Goal: Information Seeking & Learning: Check status

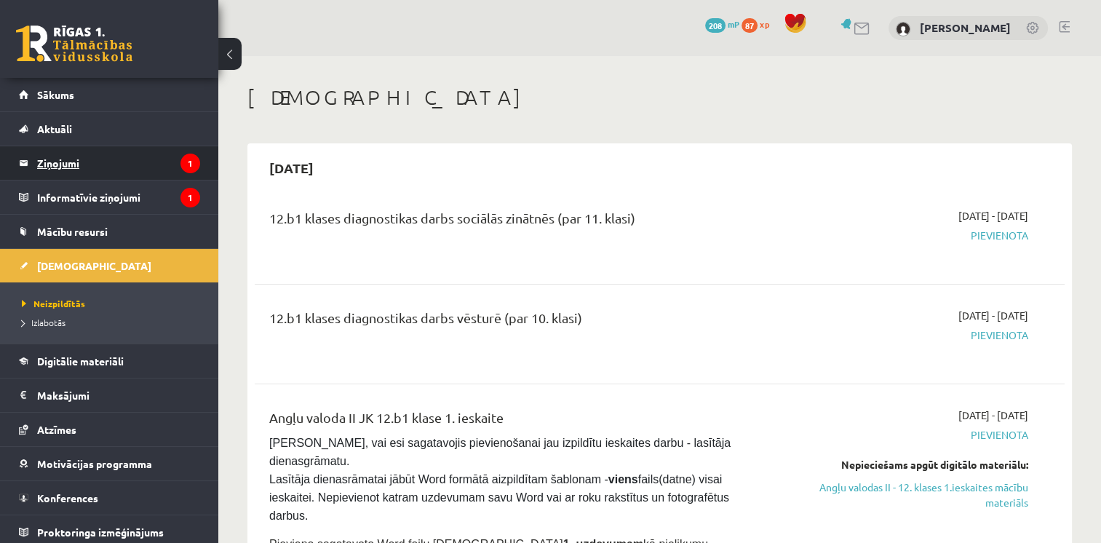
click at [108, 159] on legend "Ziņojumi 1" at bounding box center [118, 162] width 163 height 33
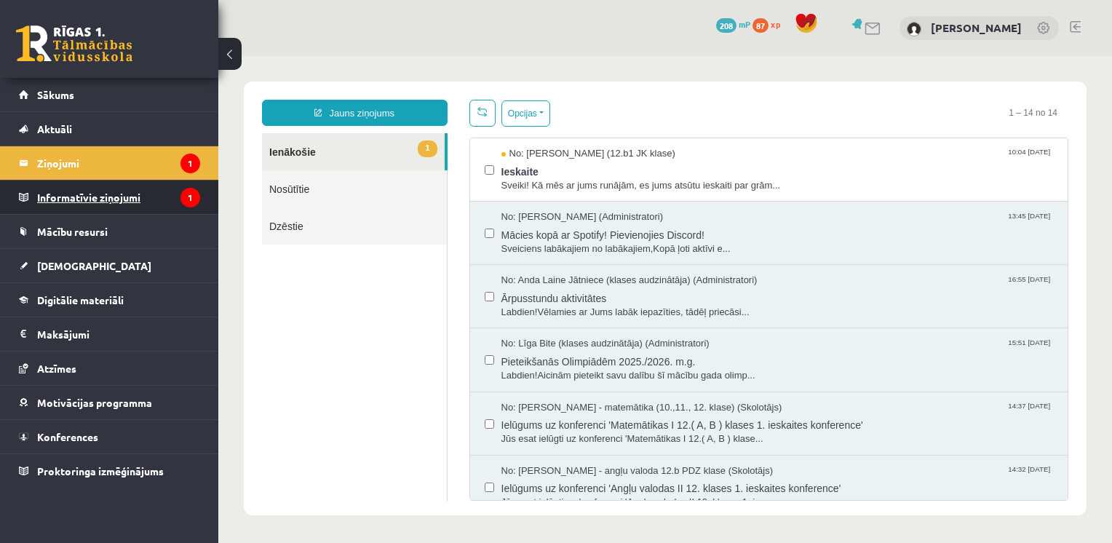
click at [138, 195] on legend "Informatīvie ziņojumi 1" at bounding box center [118, 197] width 163 height 33
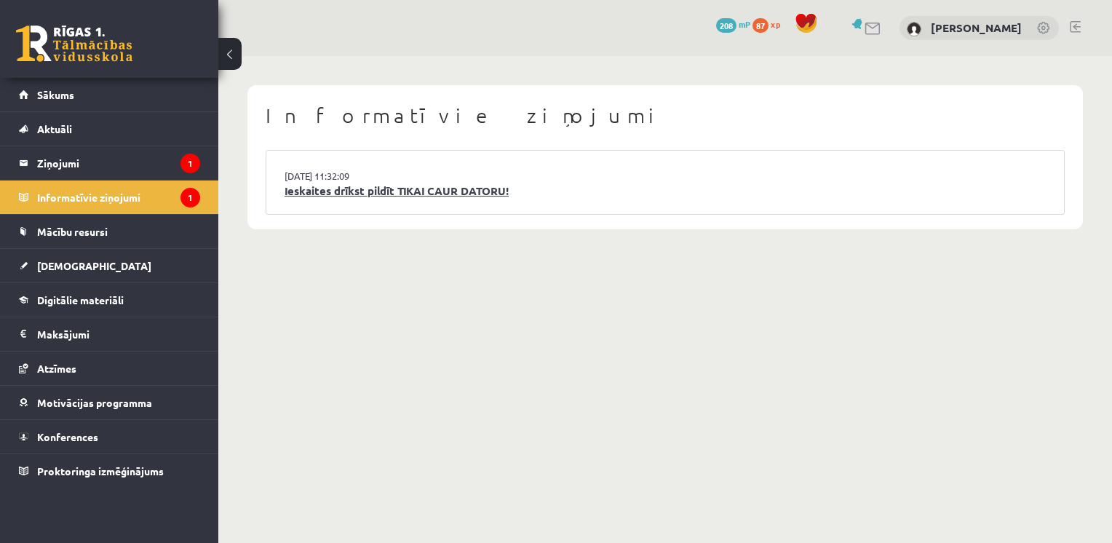
click at [385, 191] on link "Ieskaites drīkst pildīt TIKAI CAUR DATORU!" at bounding box center [665, 191] width 761 height 17
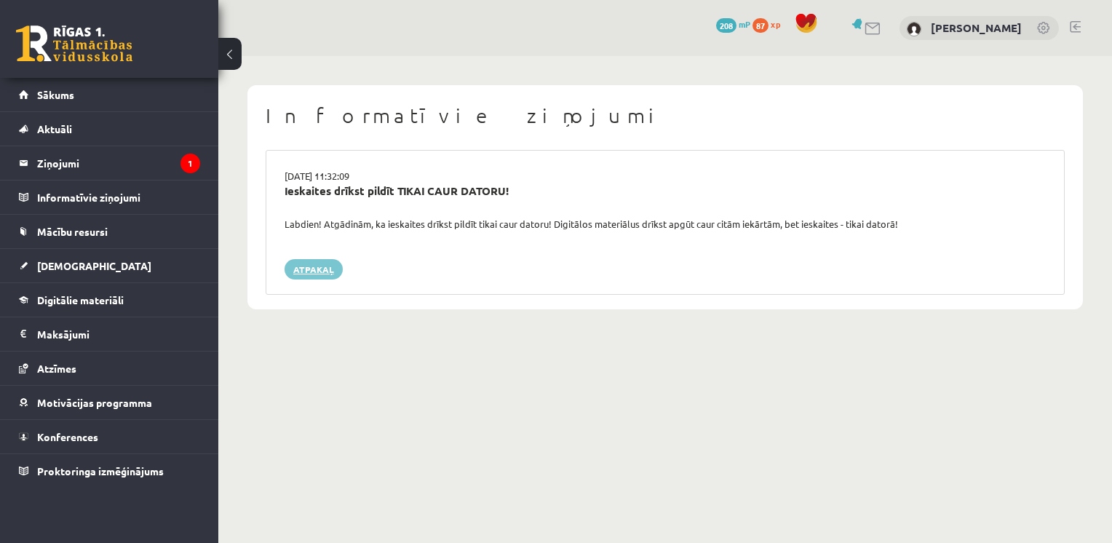
click at [317, 272] on link "Atpakaļ" at bounding box center [314, 269] width 58 height 20
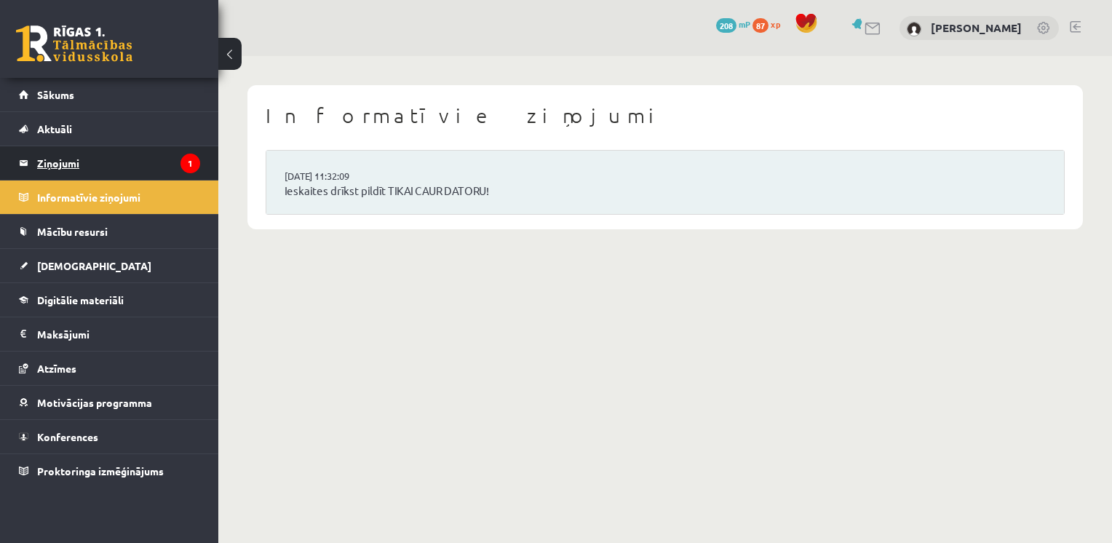
click at [121, 156] on legend "Ziņojumi 1" at bounding box center [118, 162] width 163 height 33
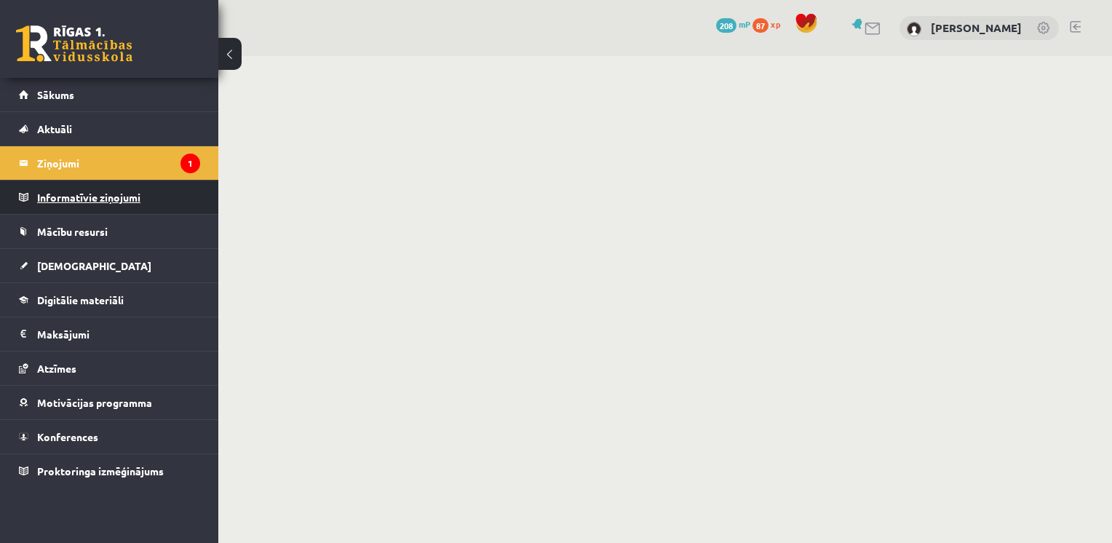
click at [126, 194] on legend "Informatīvie ziņojumi 0" at bounding box center [118, 197] width 163 height 33
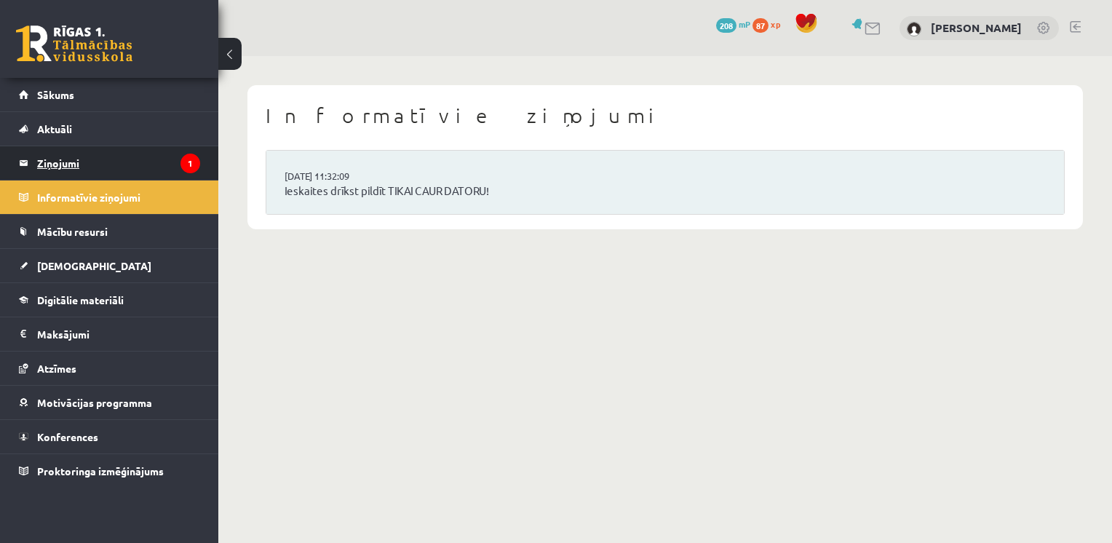
click at [119, 167] on legend "Ziņojumi 1" at bounding box center [118, 162] width 163 height 33
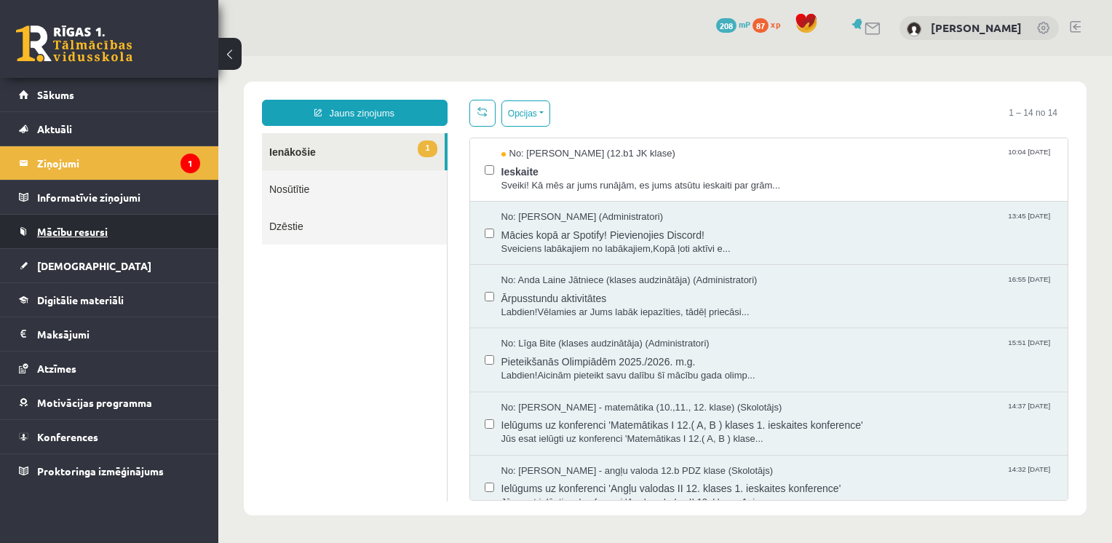
click at [87, 231] on span "Mācību resursi" at bounding box center [72, 231] width 71 height 13
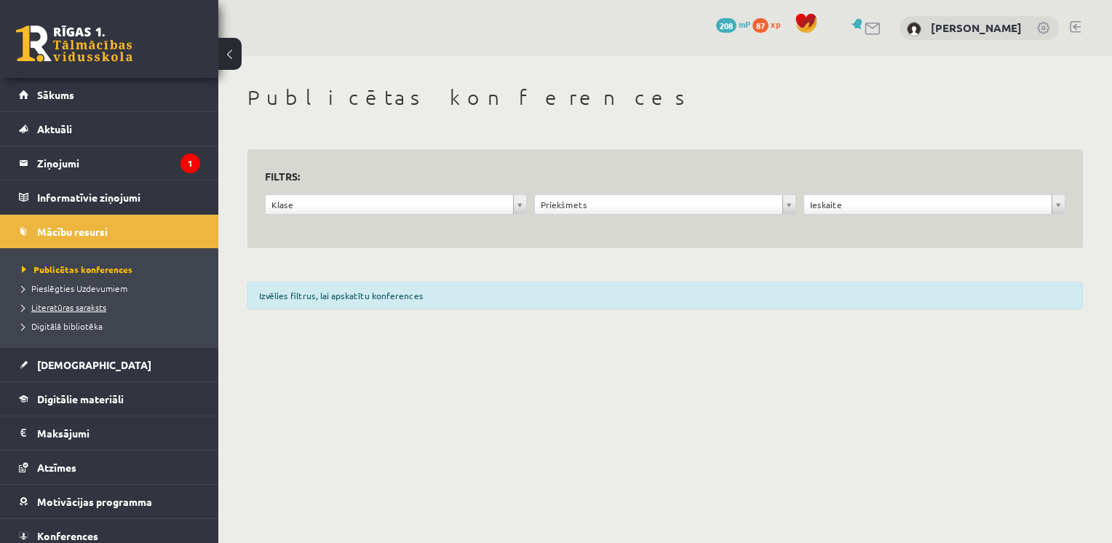
click at [90, 304] on span "Literatūras saraksts" at bounding box center [64, 307] width 84 height 12
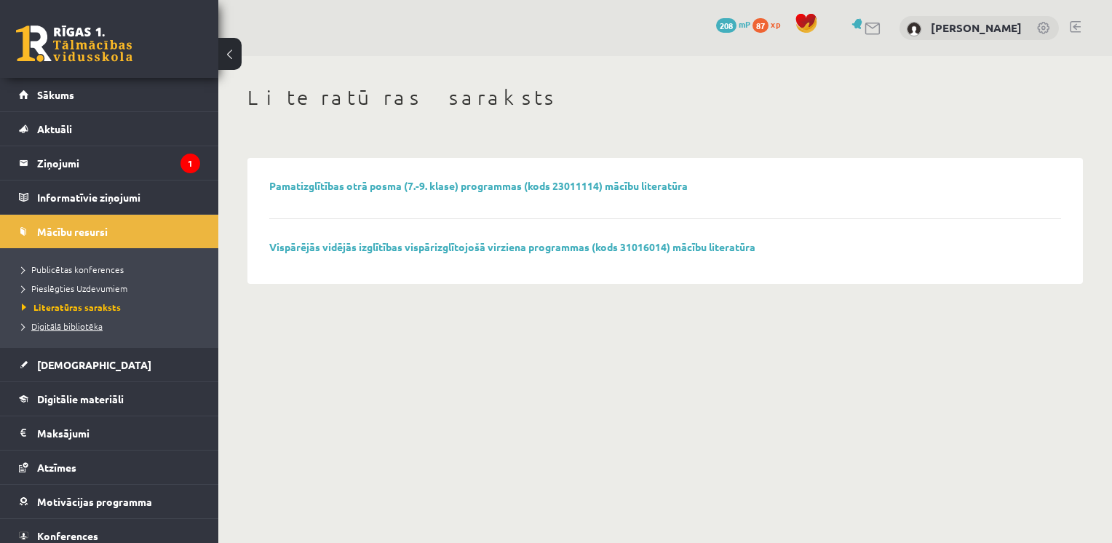
click at [78, 322] on span "Digitālā bibliotēka" at bounding box center [62, 326] width 81 height 12
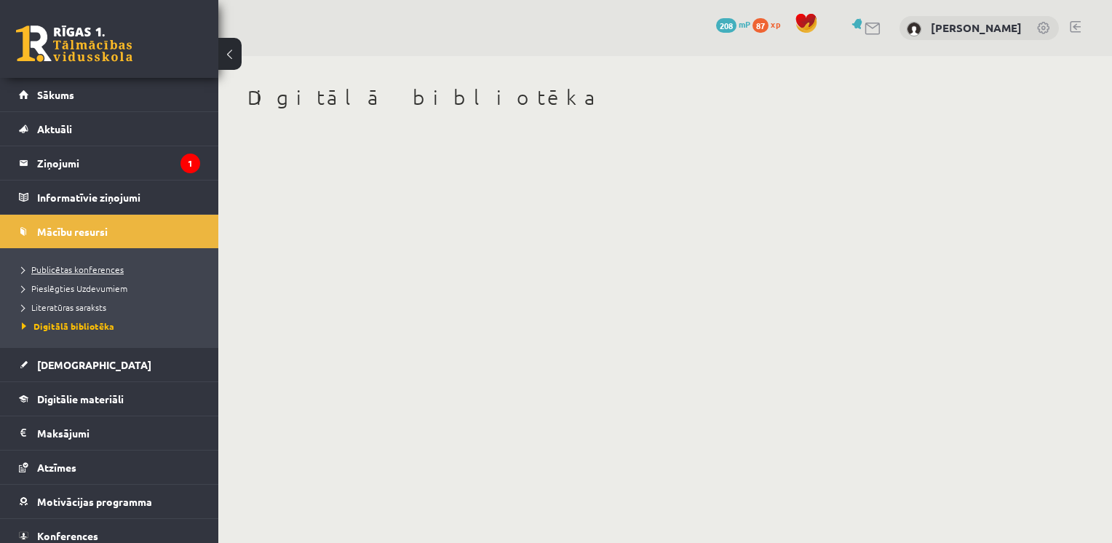
click at [66, 264] on span "Publicētas konferences" at bounding box center [73, 270] width 102 height 12
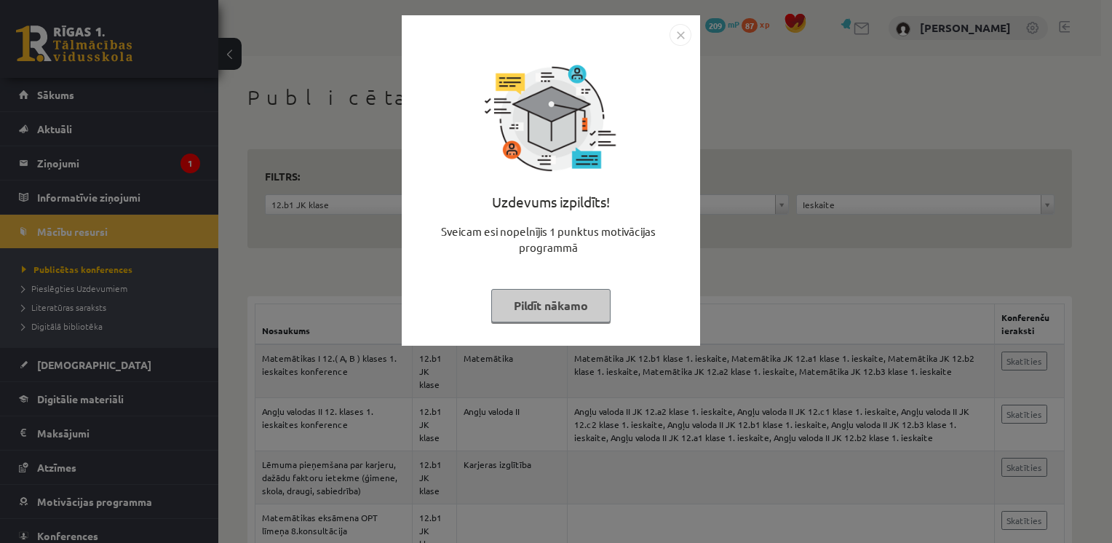
click at [571, 308] on button "Pildīt nākamo" at bounding box center [550, 305] width 119 height 33
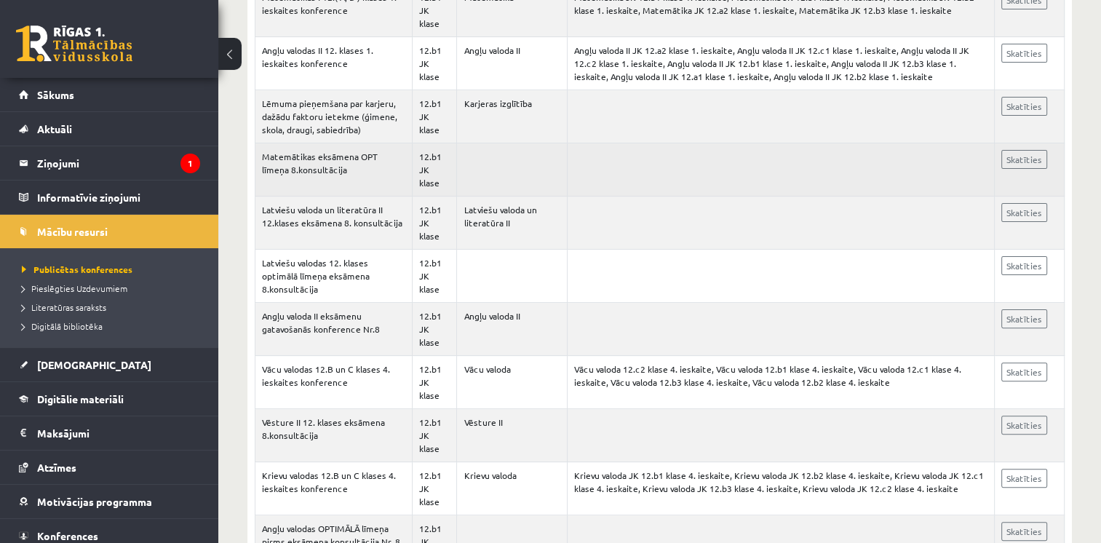
scroll to position [363, 0]
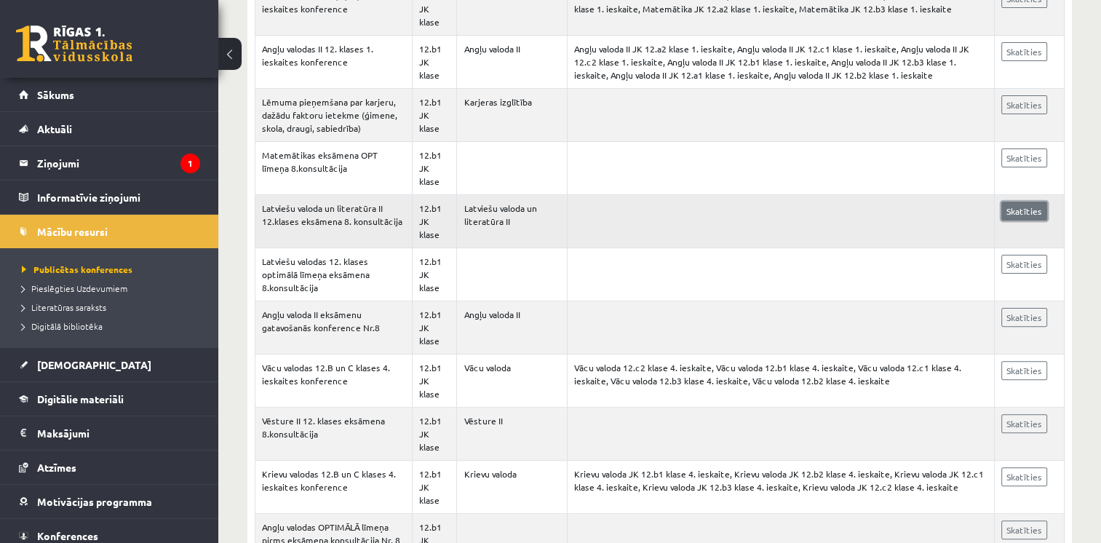
click at [1032, 210] on link "Skatīties" at bounding box center [1025, 211] width 46 height 19
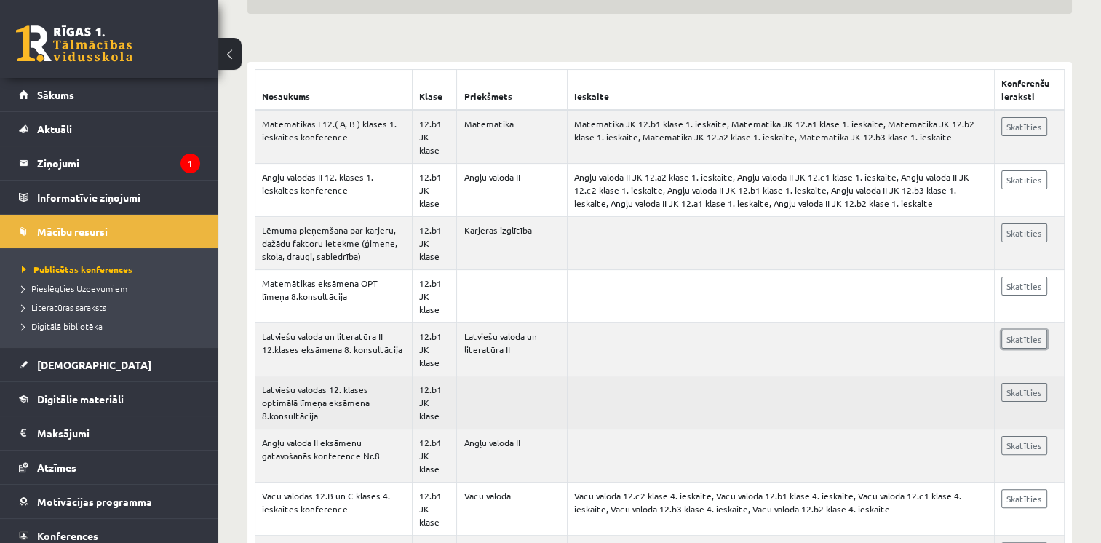
scroll to position [0, 0]
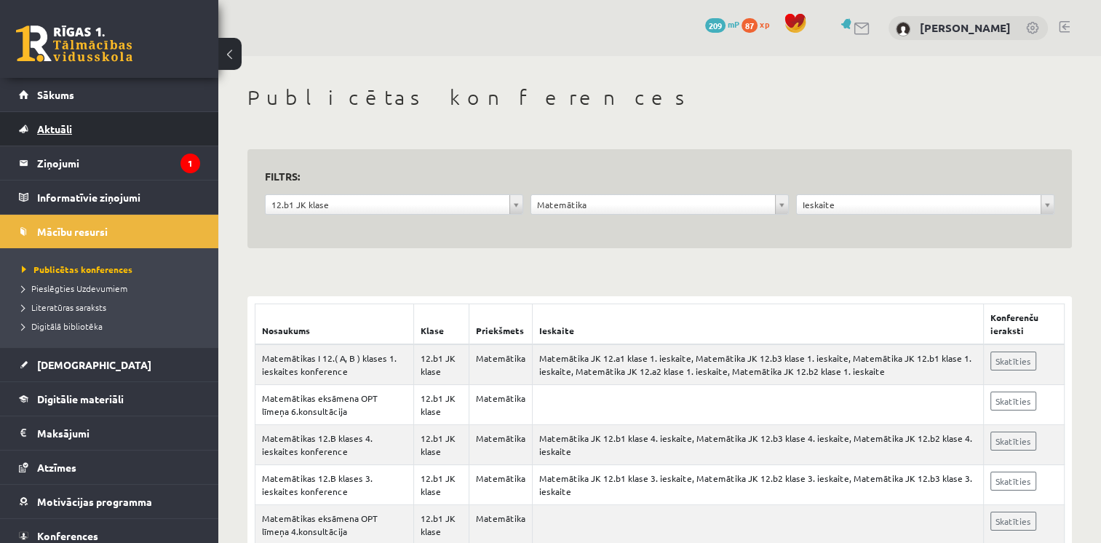
click at [76, 132] on link "Aktuāli" at bounding box center [109, 128] width 181 height 33
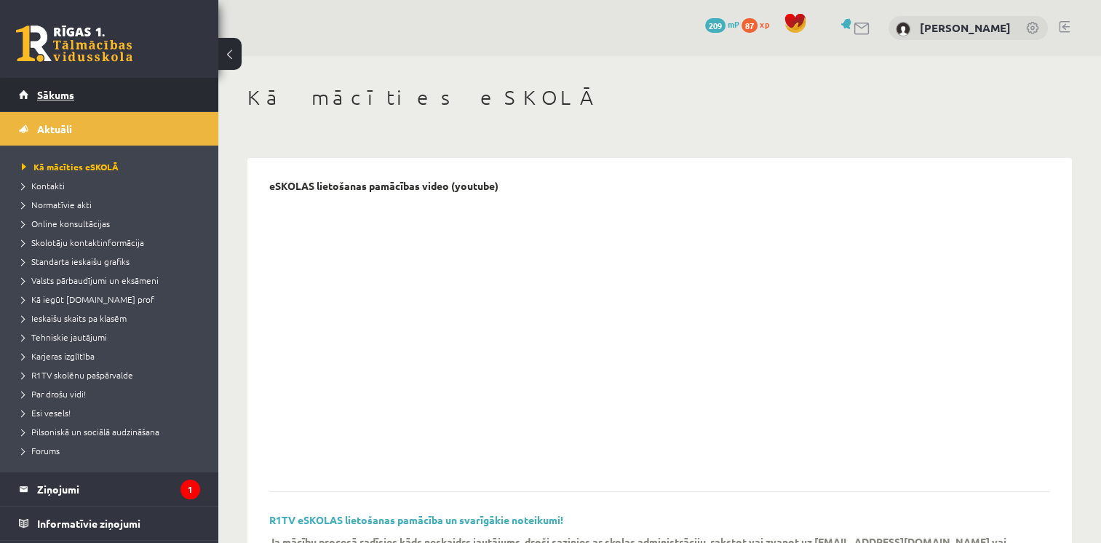
click at [54, 93] on span "Sākums" at bounding box center [55, 94] width 37 height 13
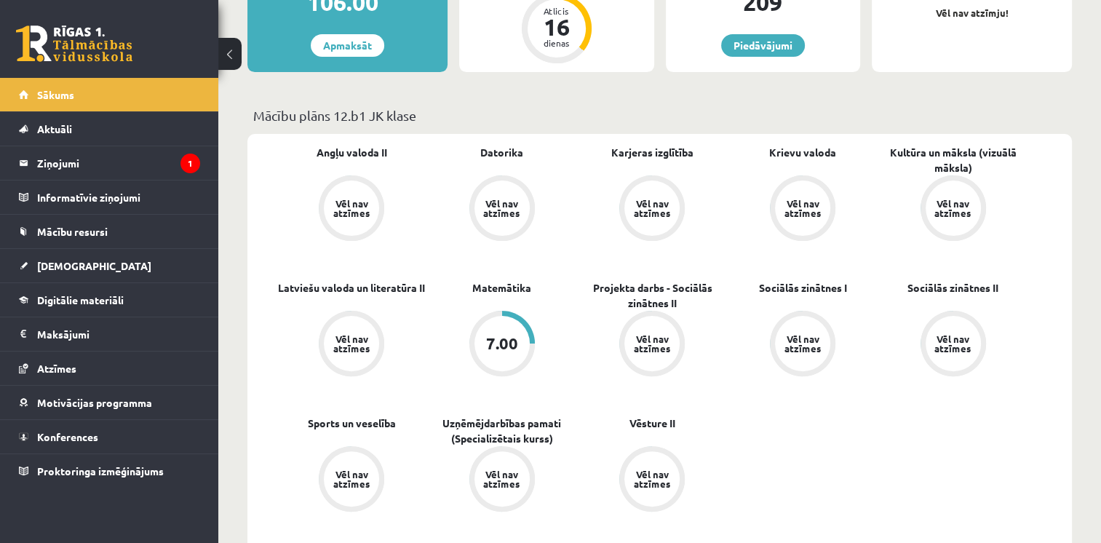
scroll to position [338, 0]
click at [502, 336] on div "7.00" at bounding box center [502, 343] width 32 height 16
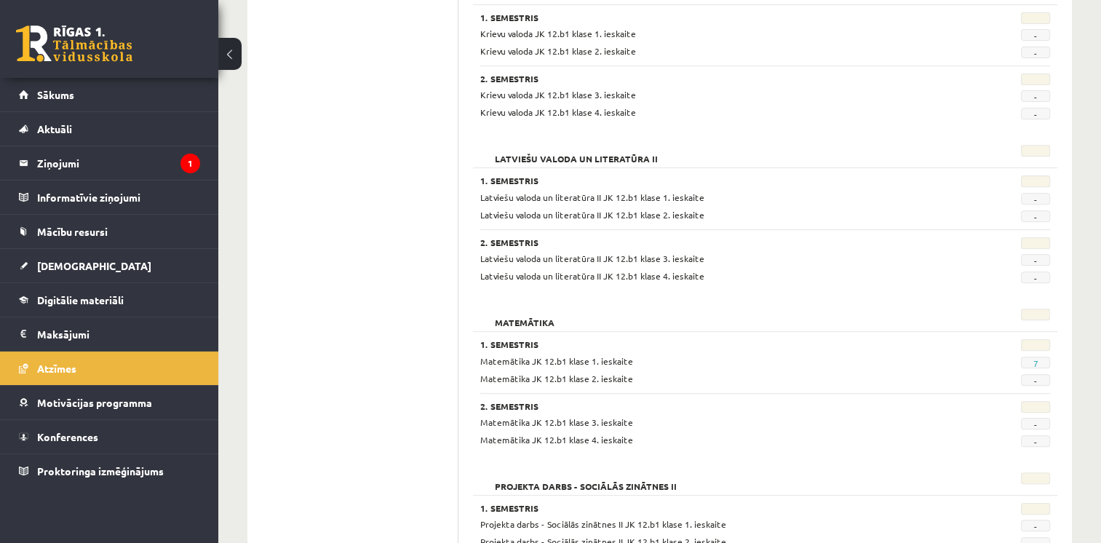
scroll to position [588, 0]
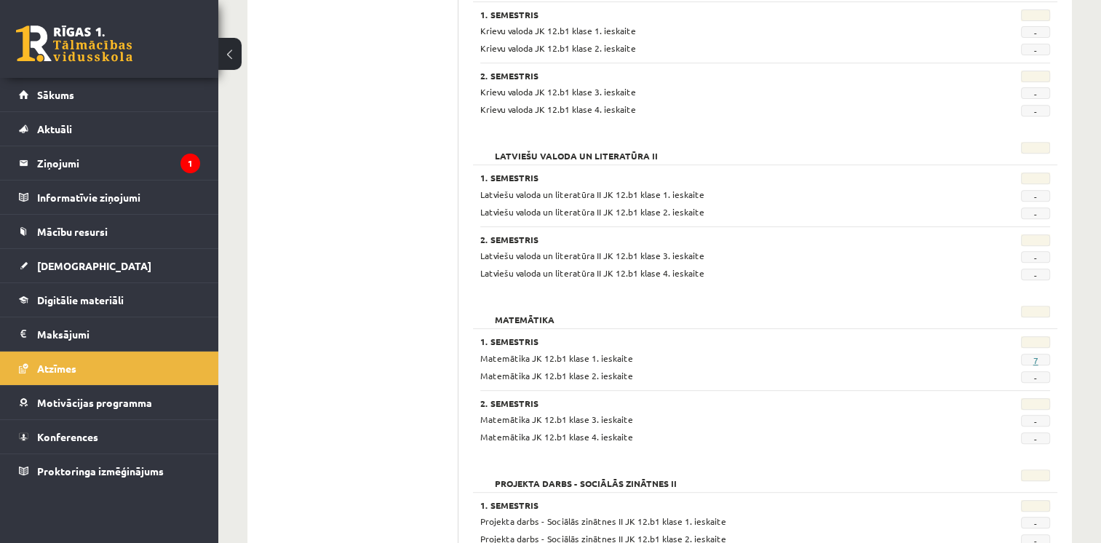
click at [1036, 358] on link "7" at bounding box center [1035, 361] width 5 height 12
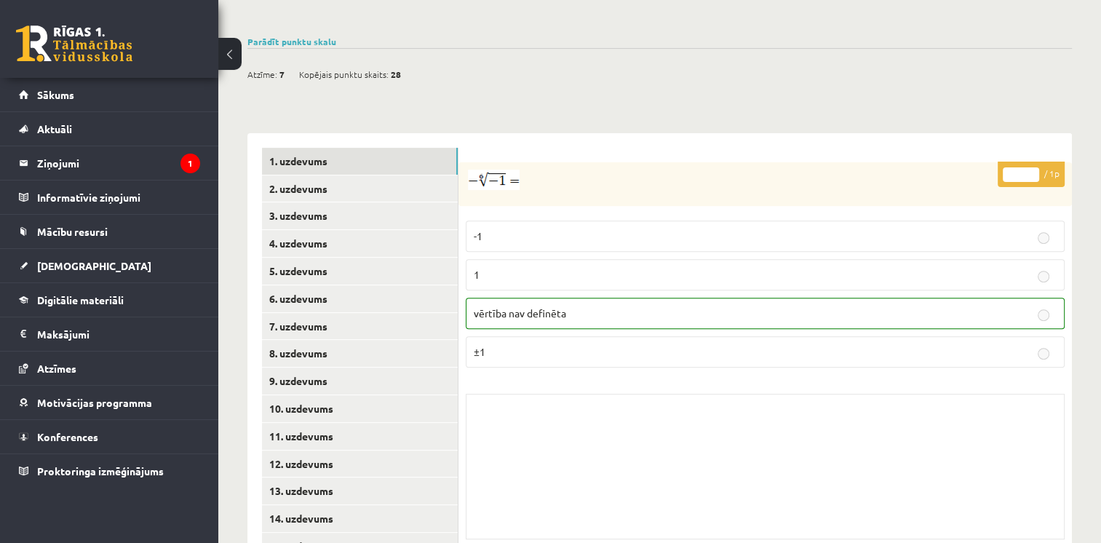
scroll to position [487, 0]
click at [312, 175] on link "2. uzdevums" at bounding box center [360, 188] width 196 height 27
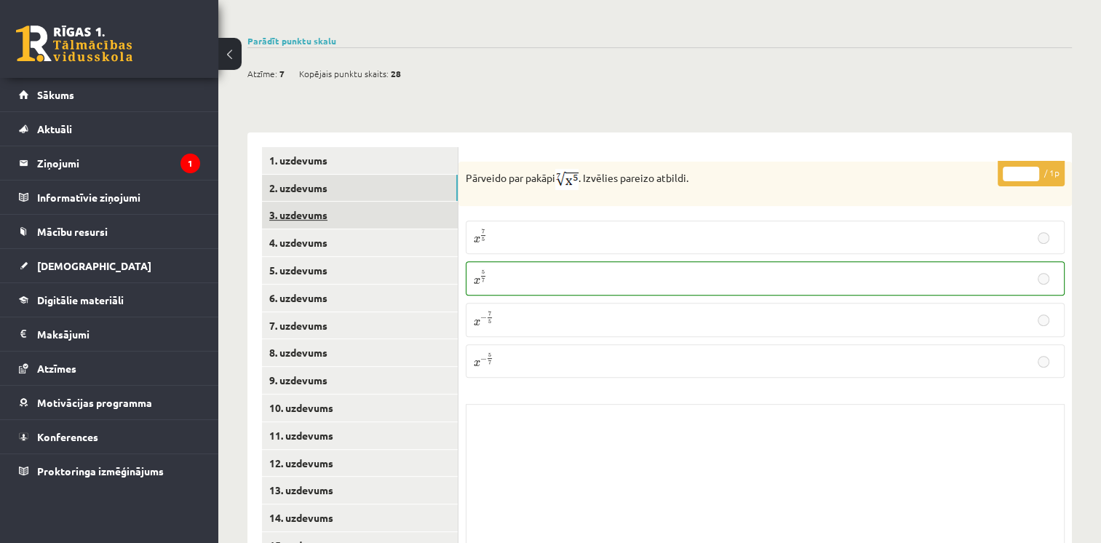
click at [314, 202] on link "3. uzdevums" at bounding box center [360, 215] width 196 height 27
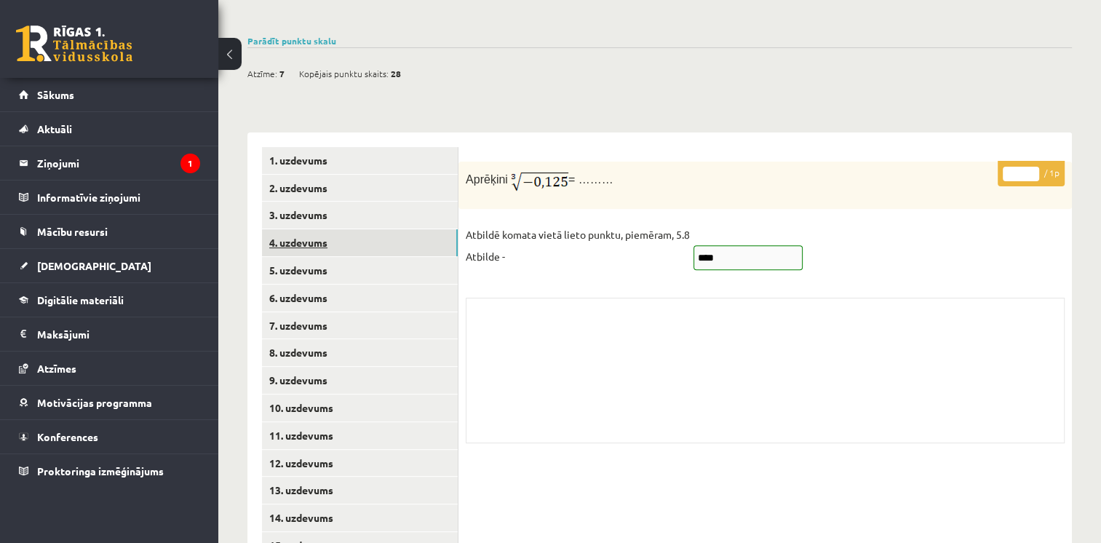
click at [317, 229] on link "4. uzdevums" at bounding box center [360, 242] width 196 height 27
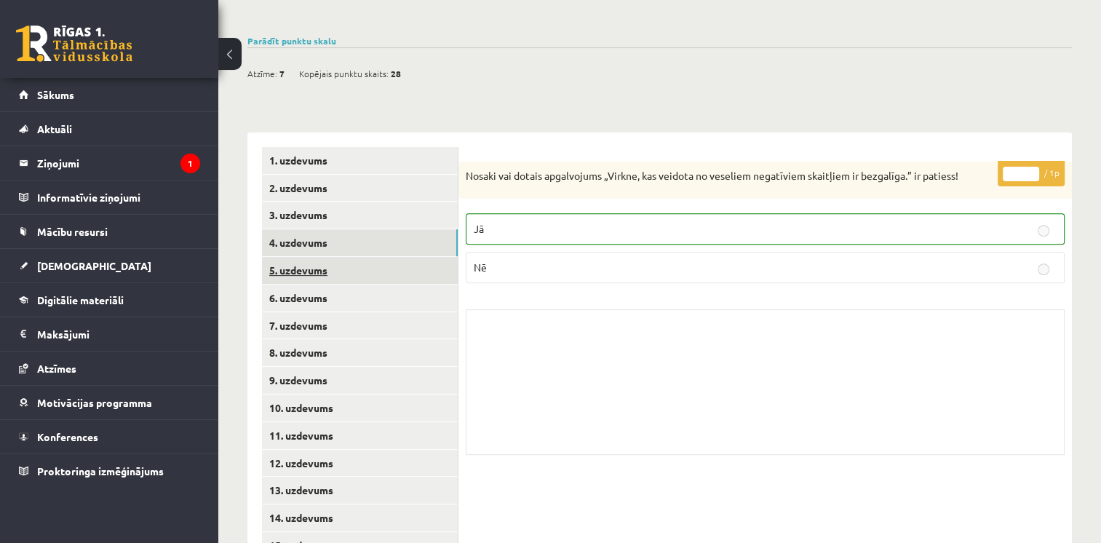
click at [320, 257] on link "5. uzdevums" at bounding box center [360, 270] width 196 height 27
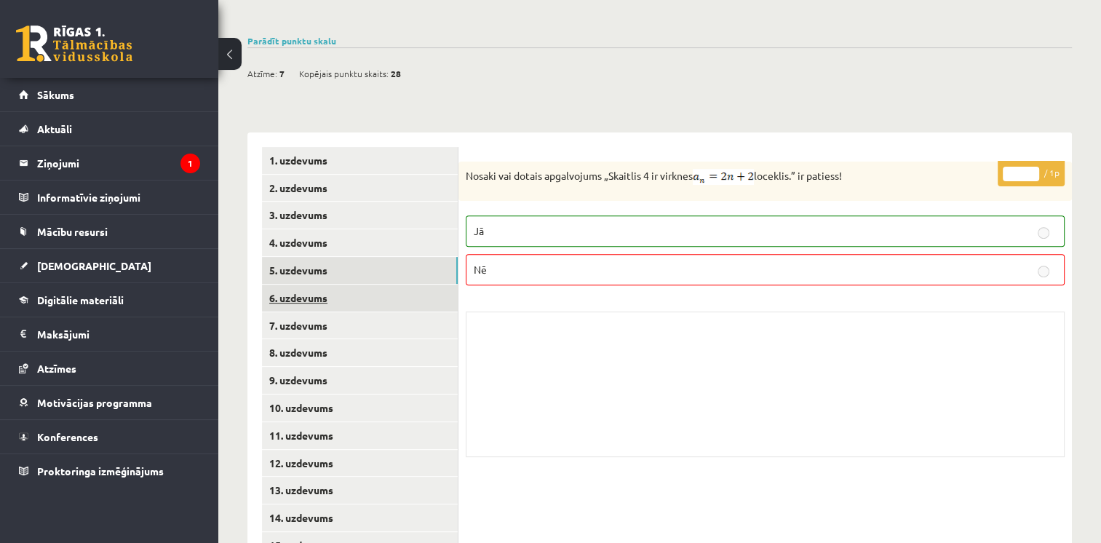
click at [379, 285] on link "6. uzdevums" at bounding box center [360, 298] width 196 height 27
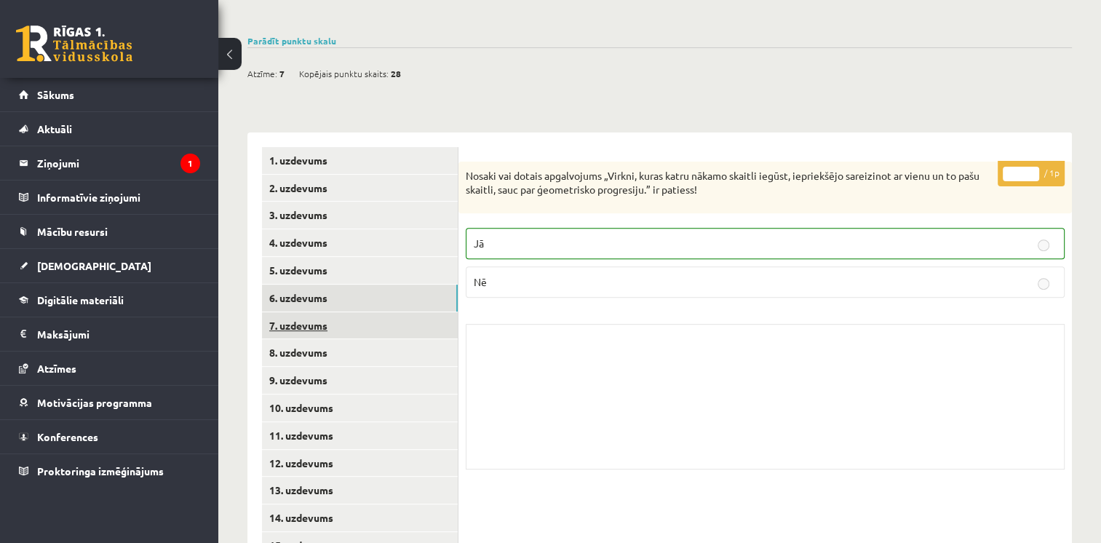
click at [326, 312] on link "7. uzdevums" at bounding box center [360, 325] width 196 height 27
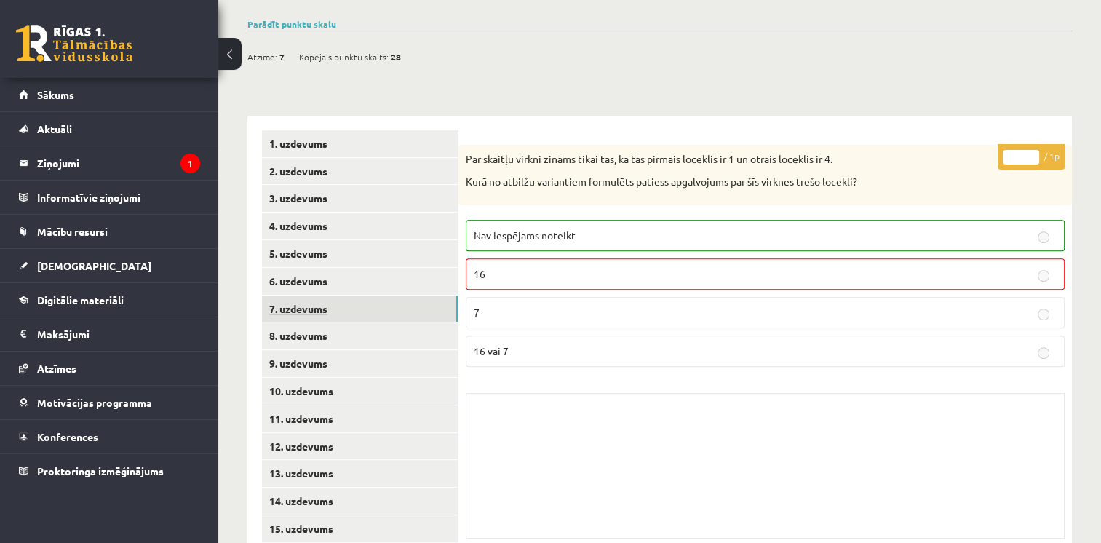
scroll to position [504, 0]
click at [311, 322] on link "8. uzdevums" at bounding box center [360, 335] width 196 height 27
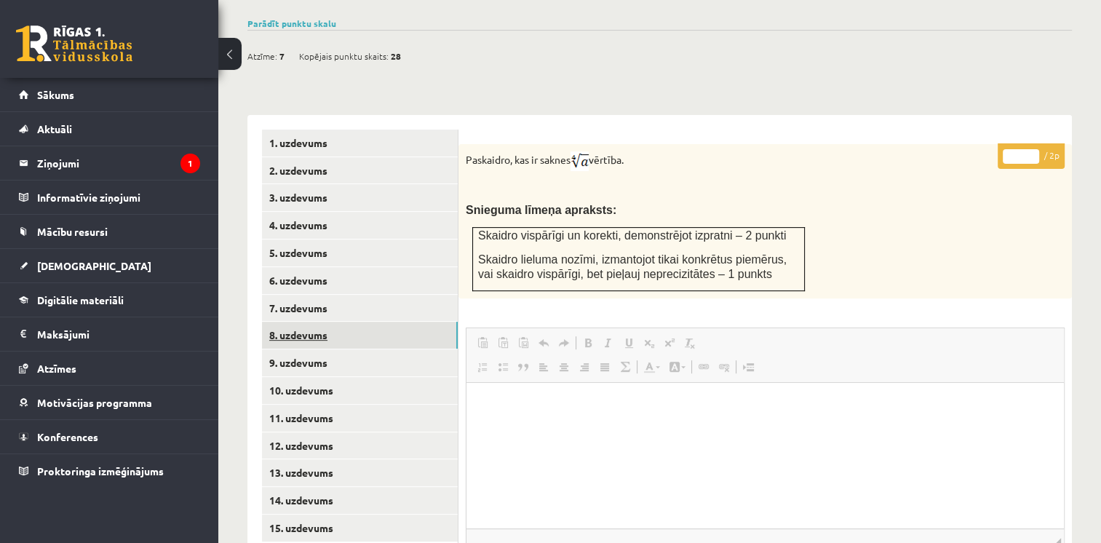
scroll to position [0, 0]
click at [317, 349] on link "9. uzdevums" at bounding box center [360, 362] width 196 height 27
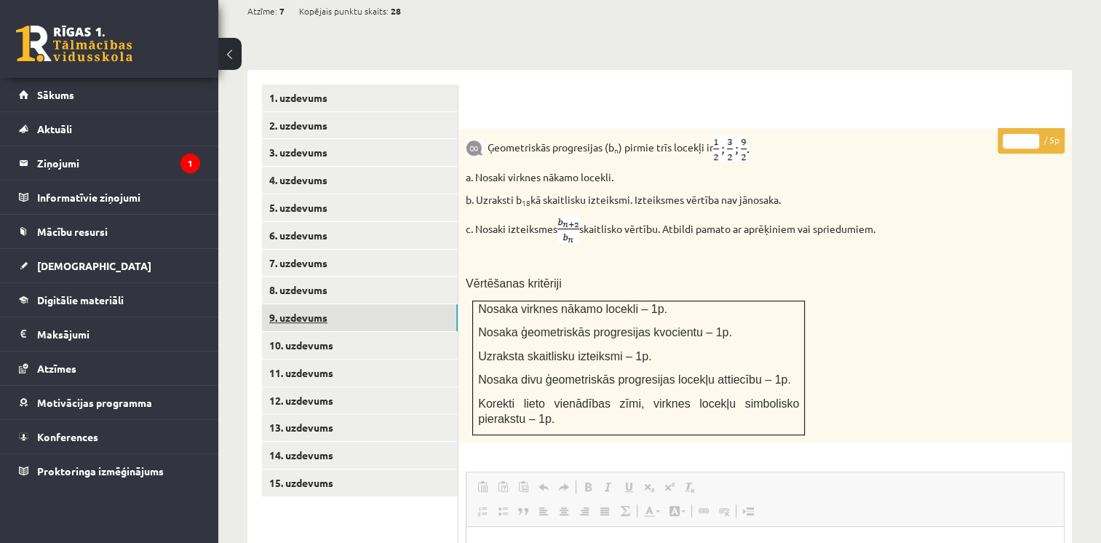
scroll to position [551, 0]
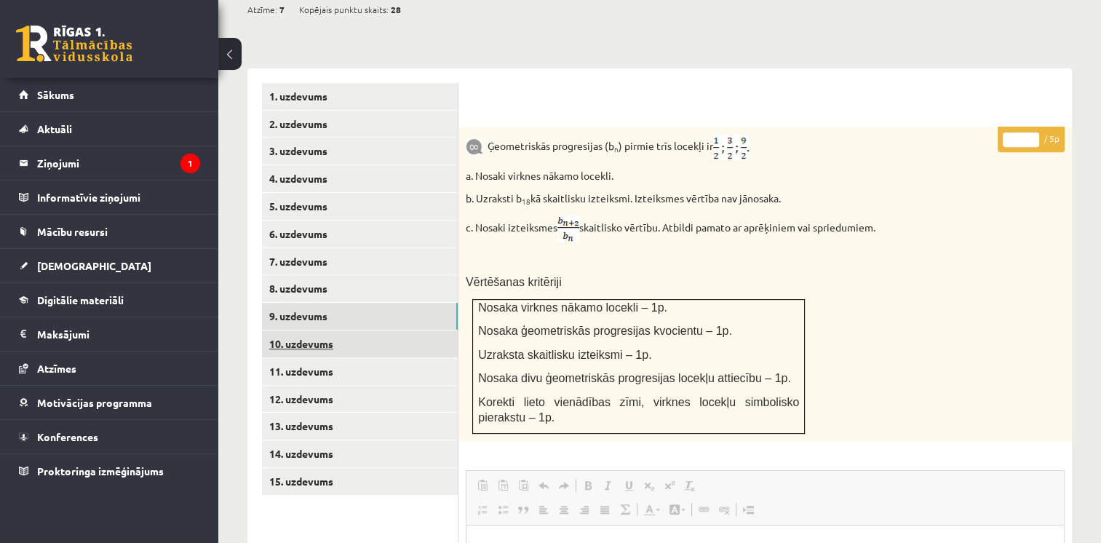
click at [313, 330] on link "10. uzdevums" at bounding box center [360, 343] width 196 height 27
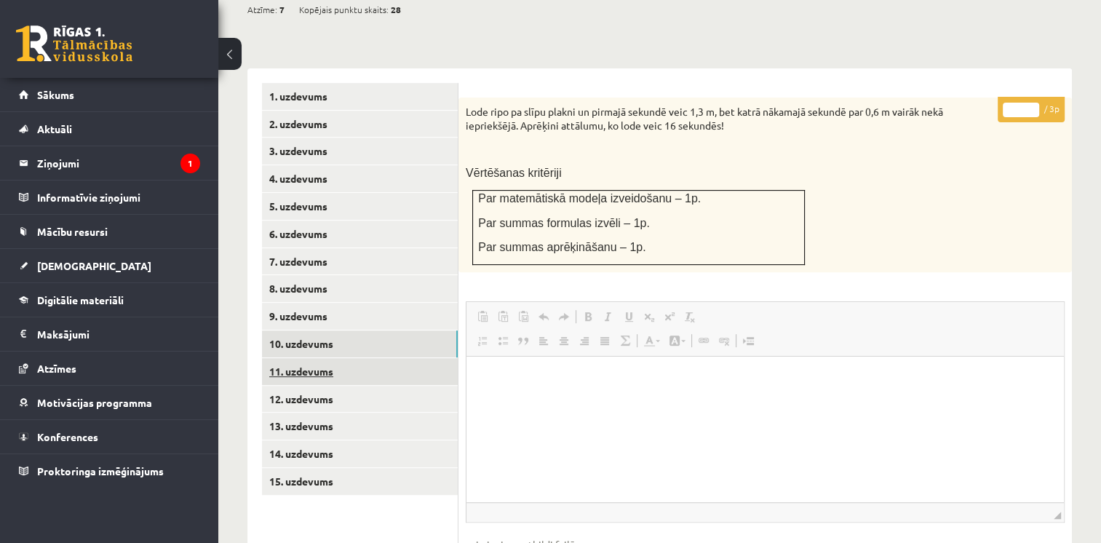
scroll to position [0, 0]
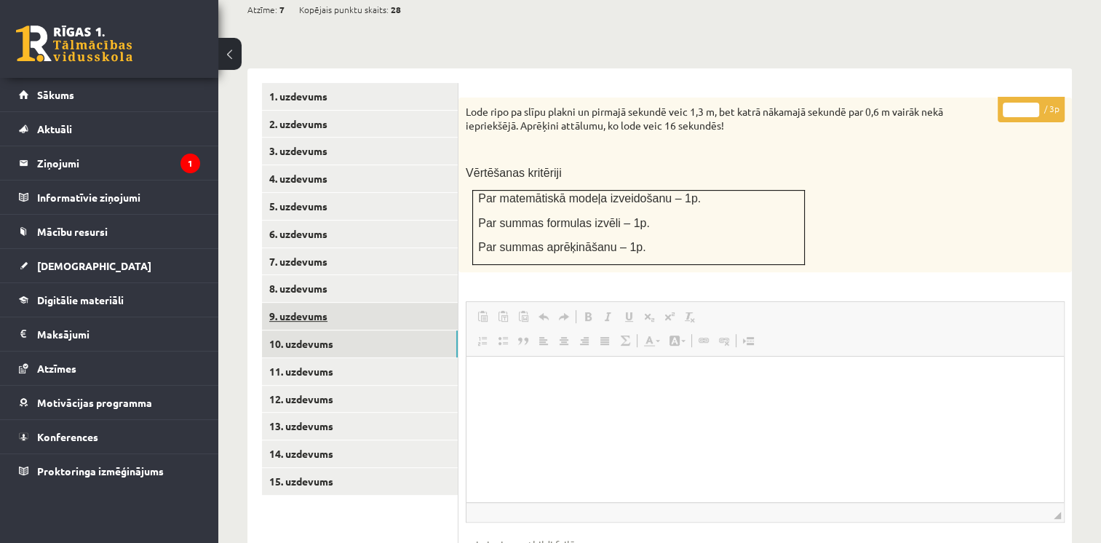
click at [309, 303] on link "9. uzdevums" at bounding box center [360, 316] width 196 height 27
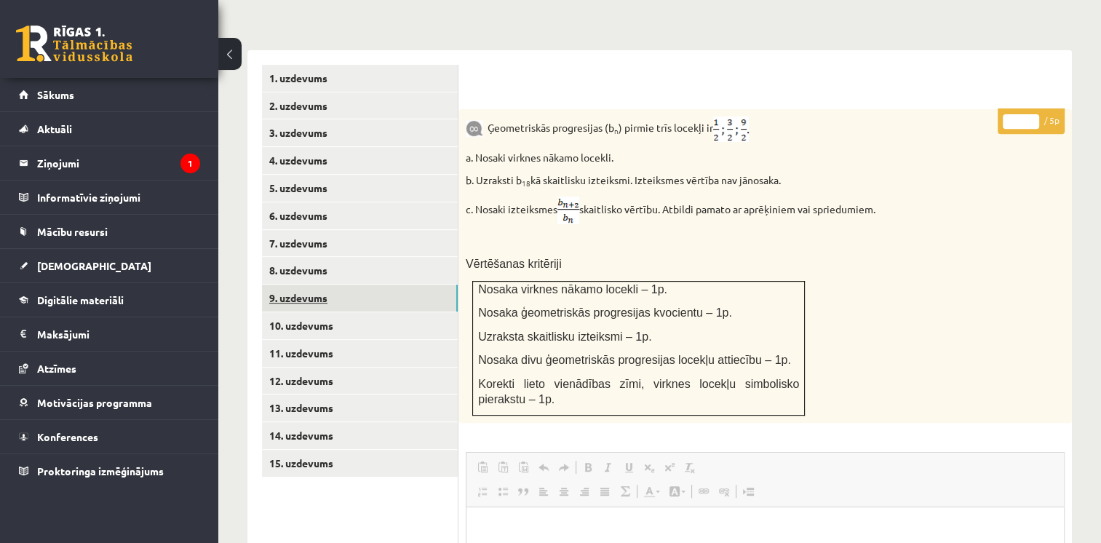
scroll to position [570, 0]
click at [317, 312] on link "10. uzdevums" at bounding box center [360, 325] width 196 height 27
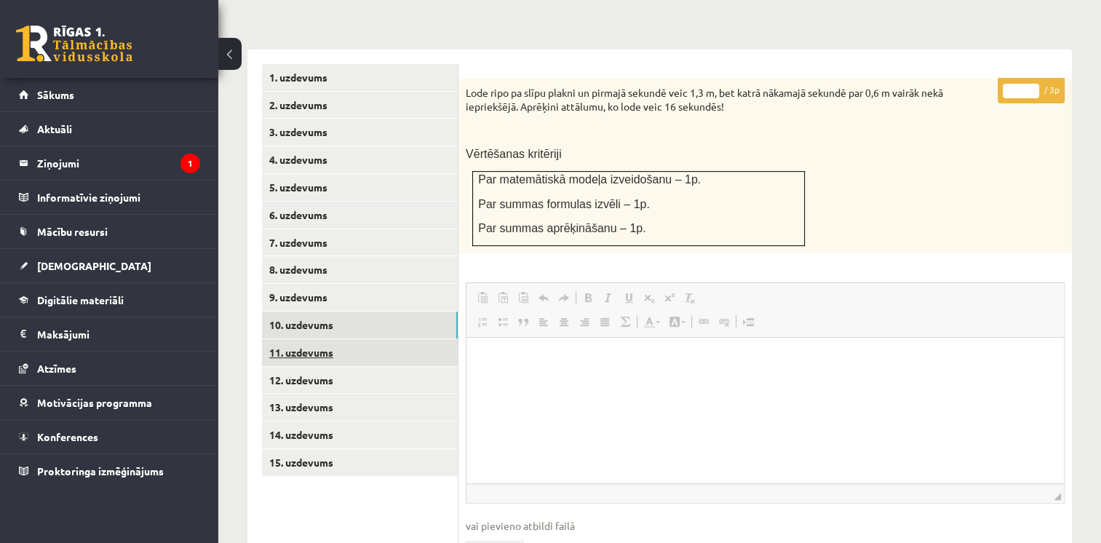
scroll to position [0, 0]
click at [311, 339] on link "11. uzdevums" at bounding box center [360, 352] width 196 height 27
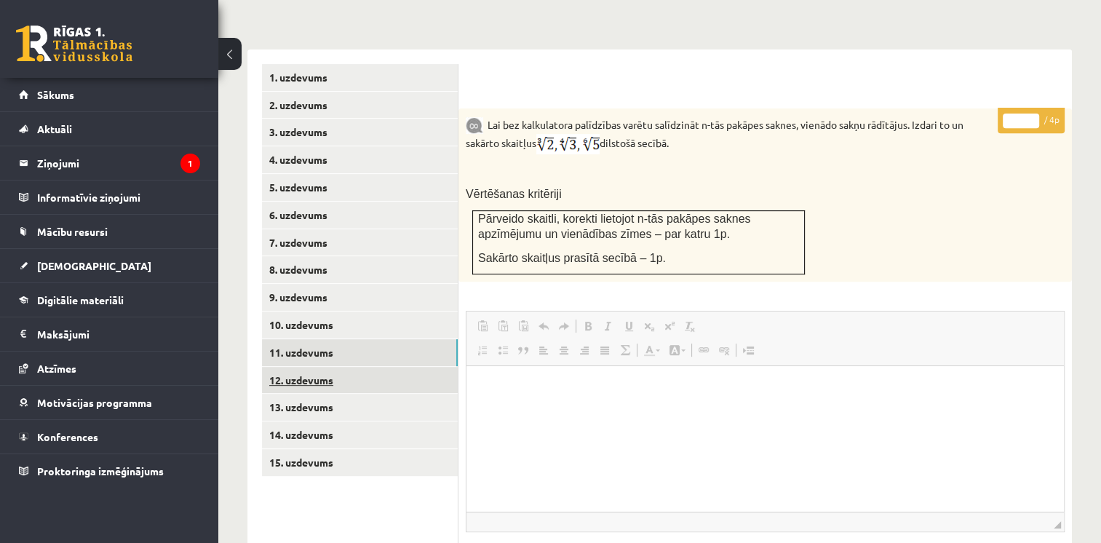
click at [316, 367] on link "12. uzdevums" at bounding box center [360, 380] width 196 height 27
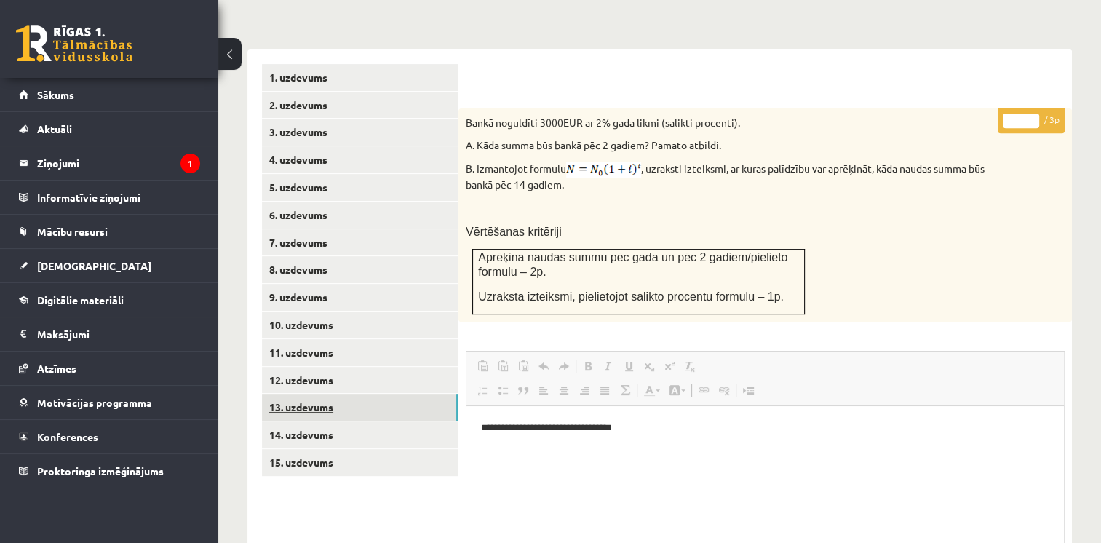
click at [310, 394] on link "13. uzdevums" at bounding box center [360, 407] width 196 height 27
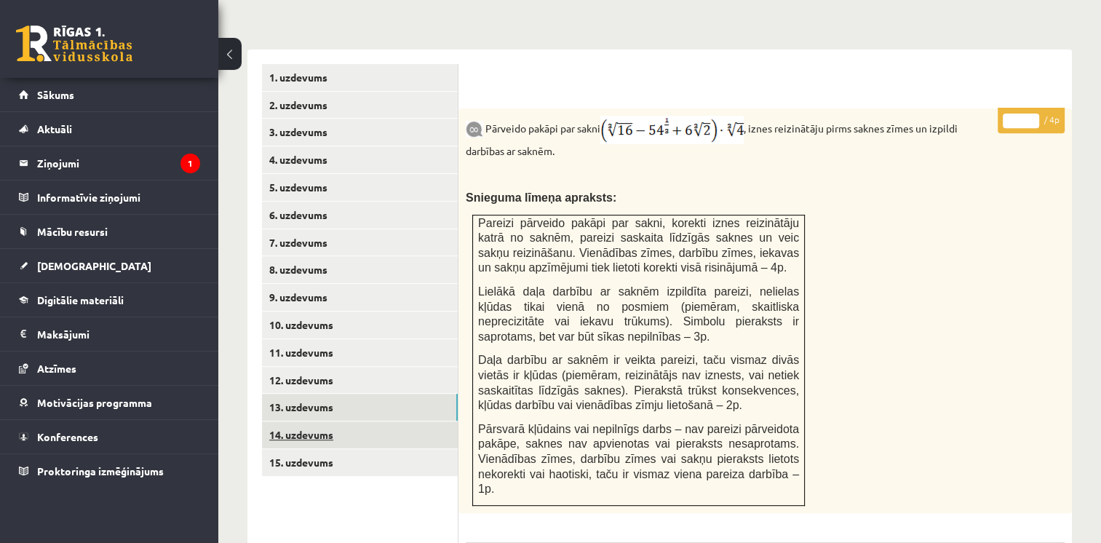
click at [309, 421] on link "14. uzdevums" at bounding box center [360, 434] width 196 height 27
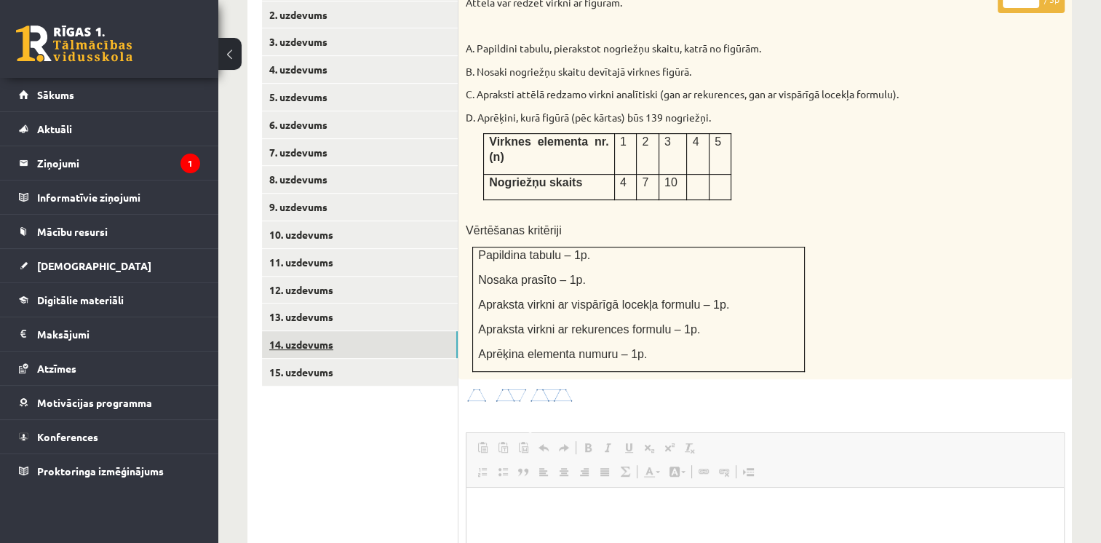
scroll to position [659, 0]
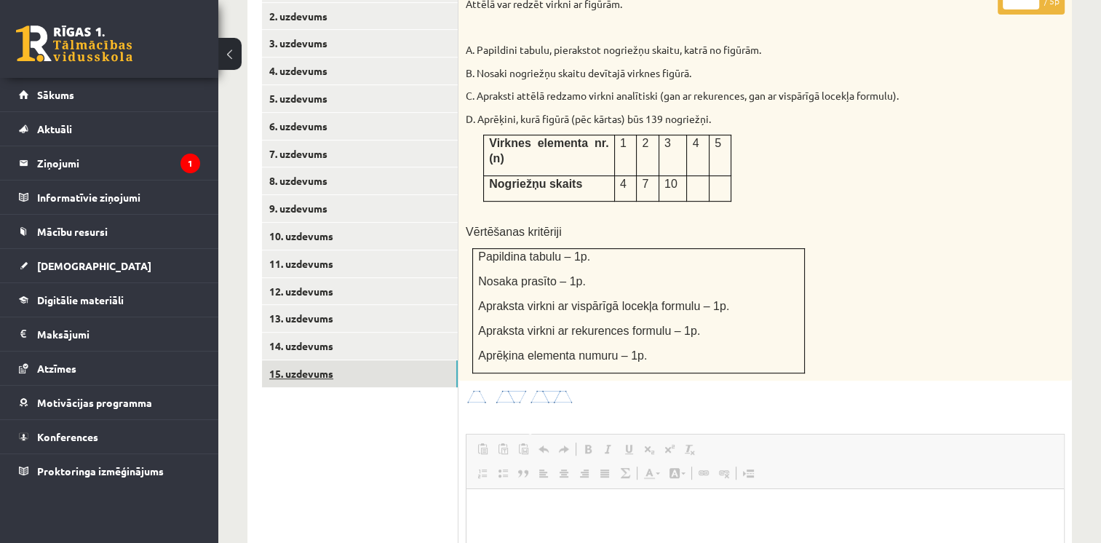
click at [312, 360] on link "15. uzdevums" at bounding box center [360, 373] width 196 height 27
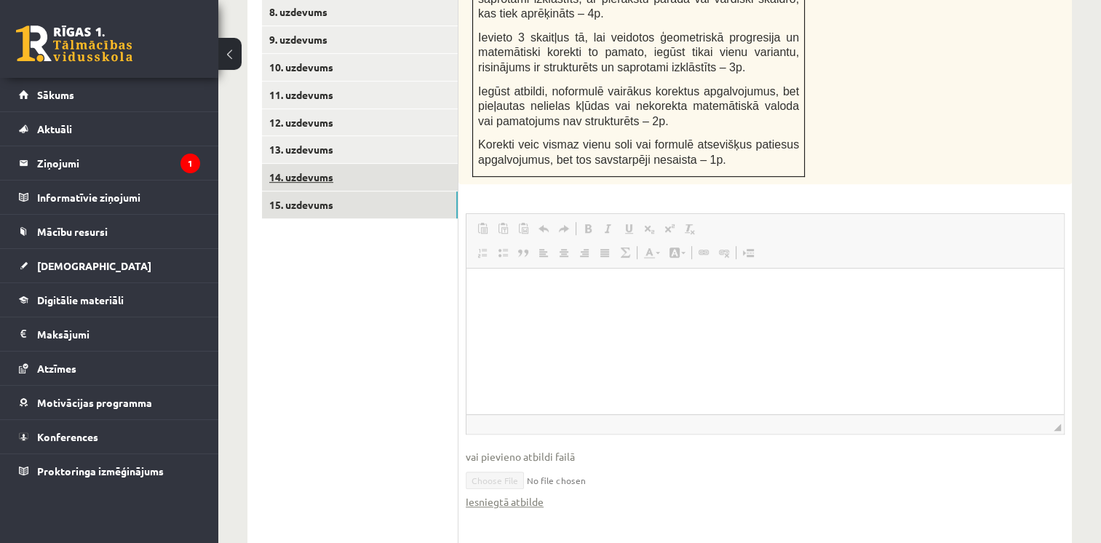
scroll to position [826, 0]
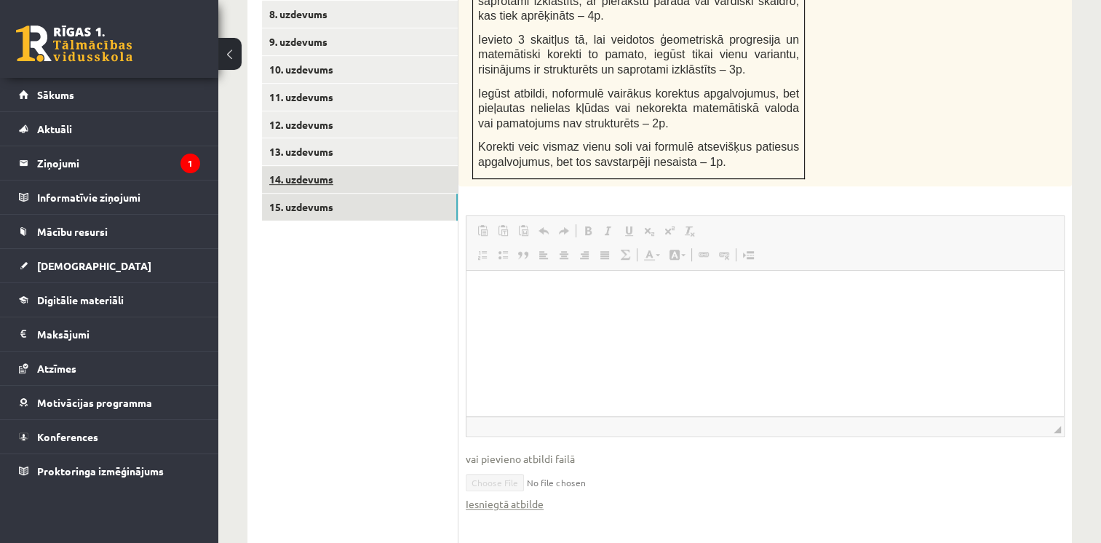
click at [324, 166] on link "14. uzdevums" at bounding box center [360, 179] width 196 height 27
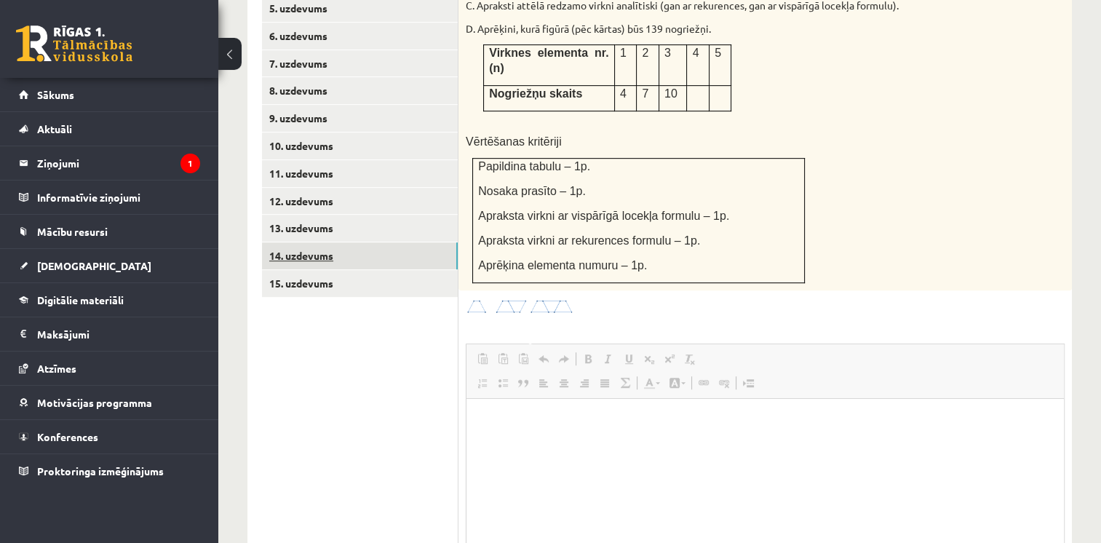
scroll to position [748, 0]
click at [318, 215] on link "13. uzdevums" at bounding box center [360, 228] width 196 height 27
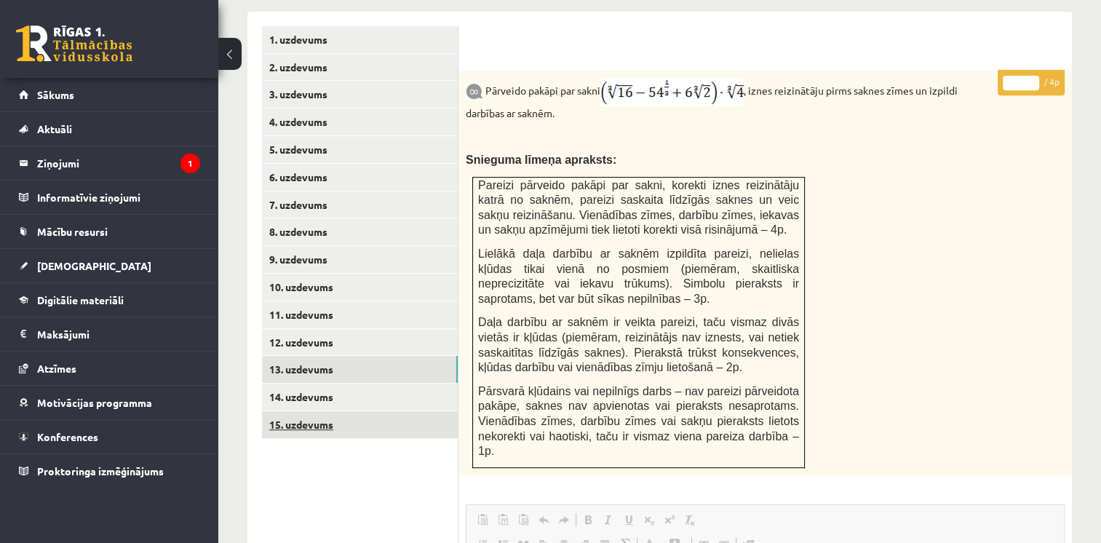
scroll to position [606, 0]
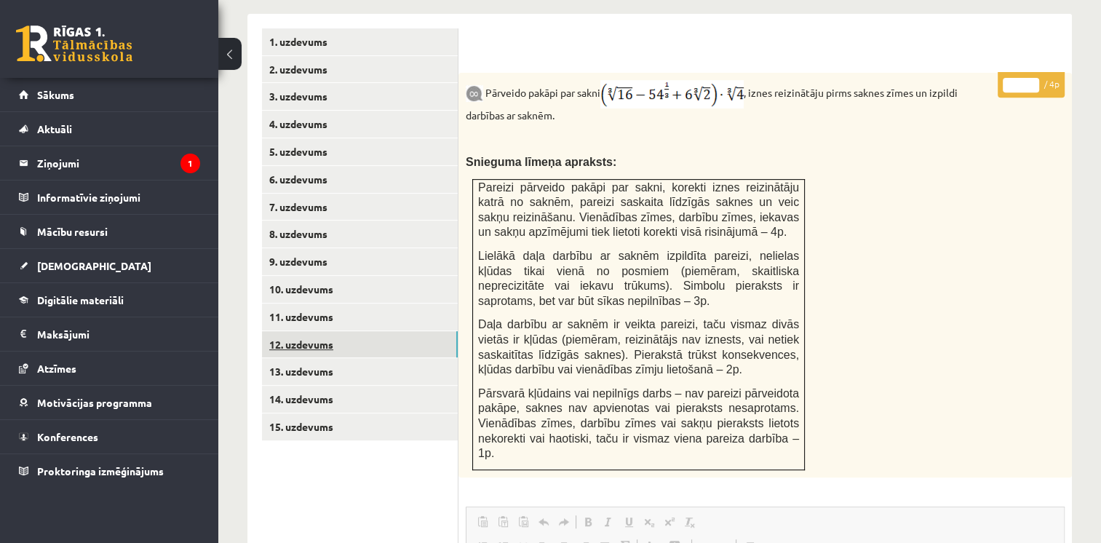
click at [314, 331] on link "12. uzdevums" at bounding box center [360, 344] width 196 height 27
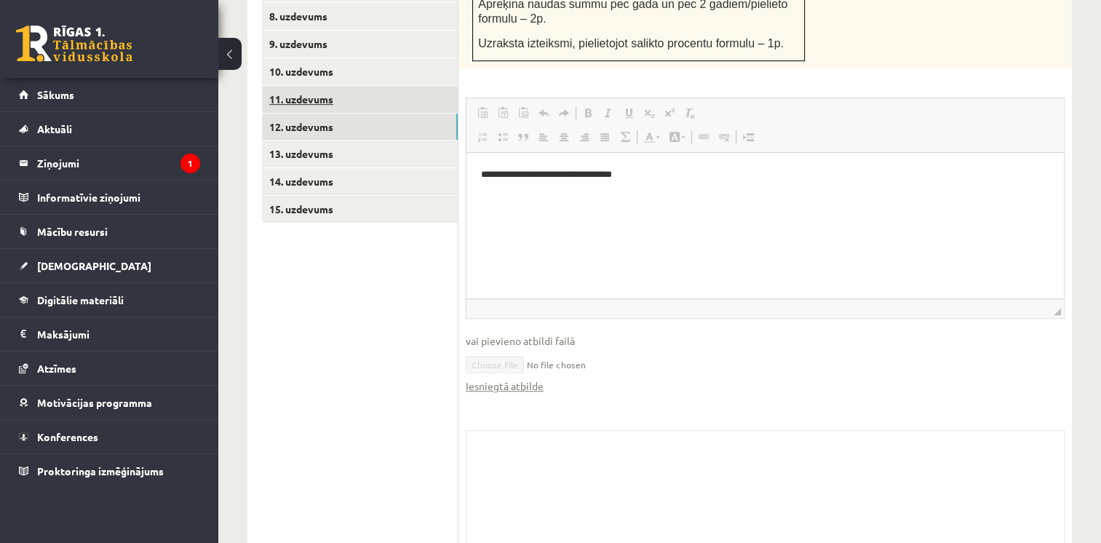
scroll to position [872, 0]
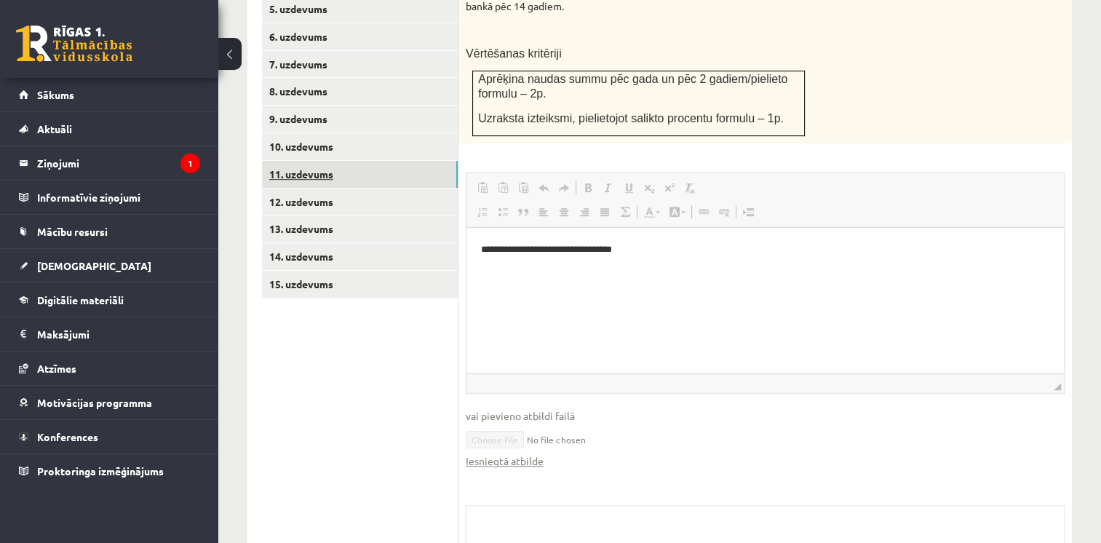
click at [310, 161] on link "11. uzdevums" at bounding box center [360, 174] width 196 height 27
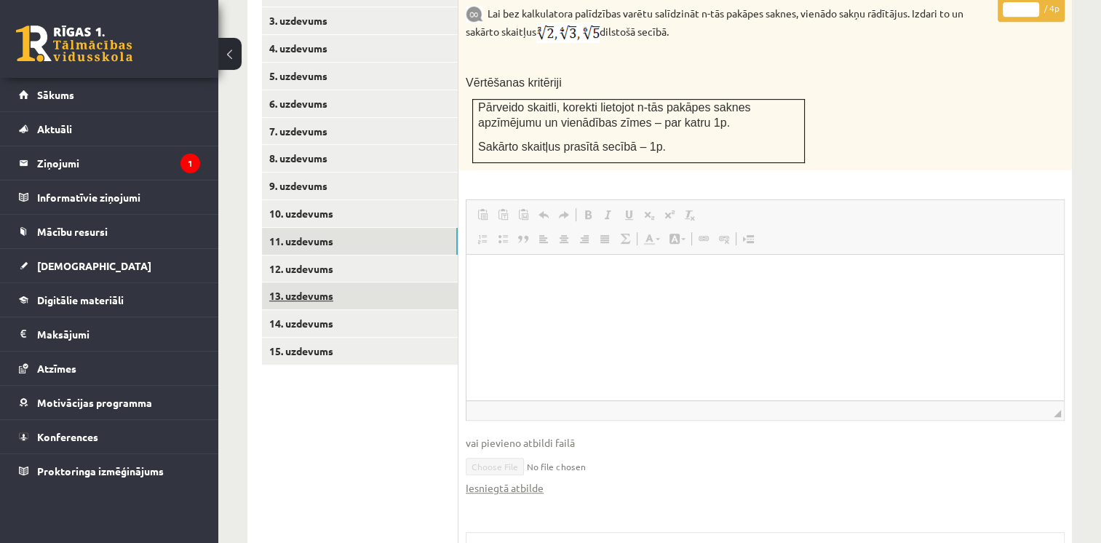
scroll to position [0, 0]
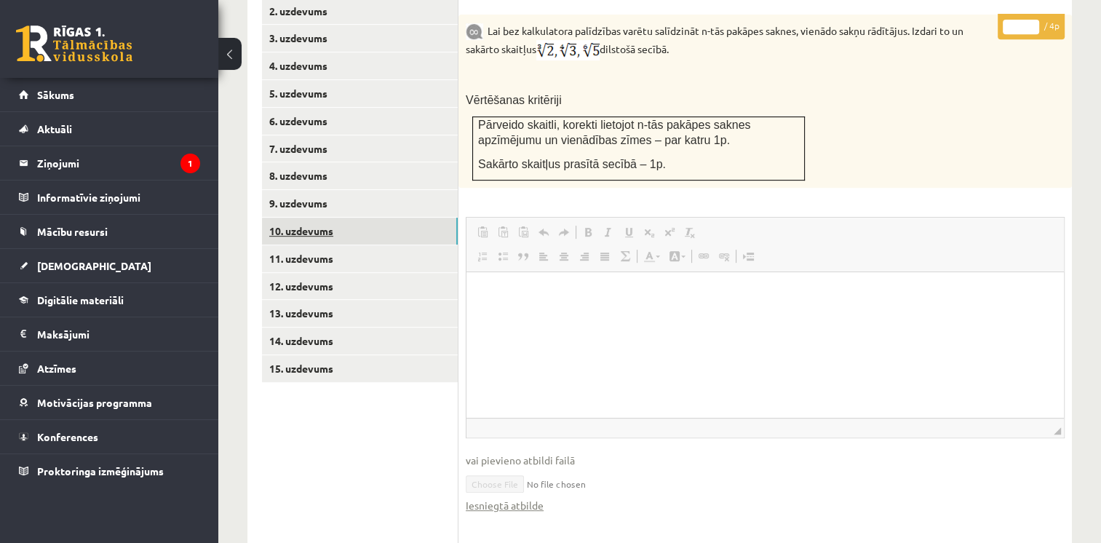
click at [314, 218] on link "10. uzdevums" at bounding box center [360, 231] width 196 height 27
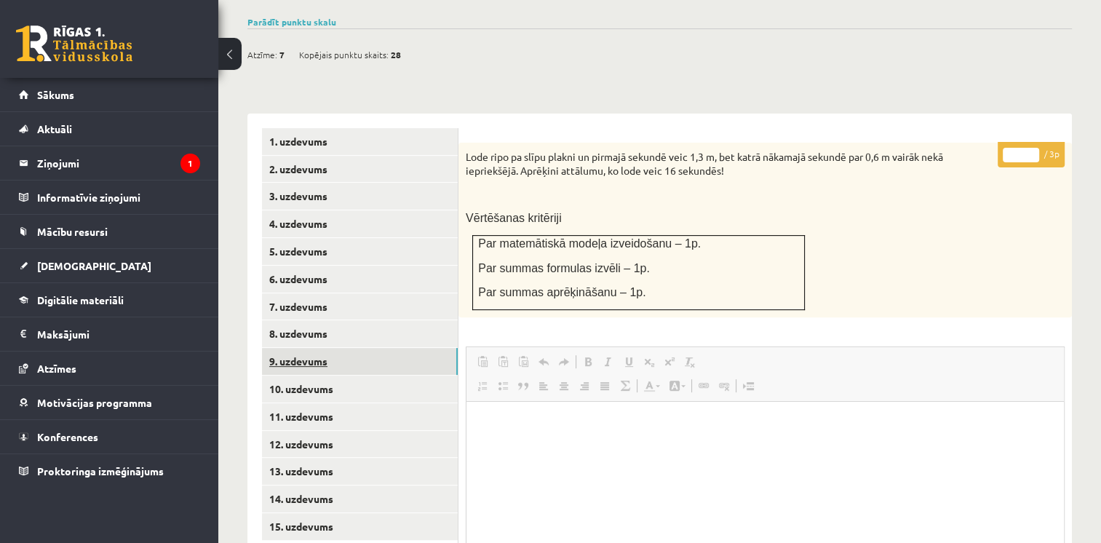
click at [303, 348] on link "9. uzdevums" at bounding box center [360, 361] width 196 height 27
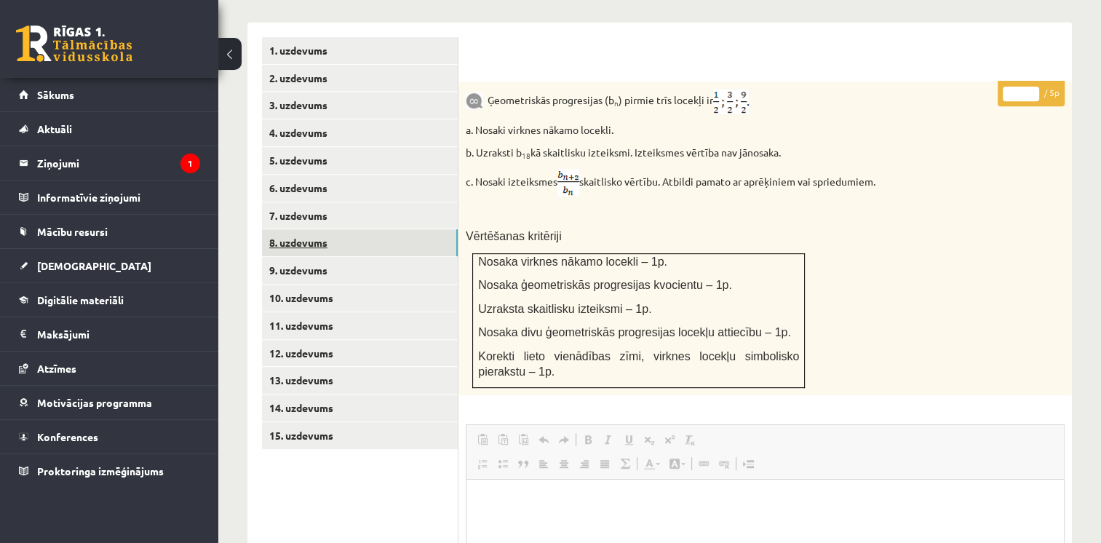
click at [306, 229] on link "8. uzdevums" at bounding box center [360, 242] width 196 height 27
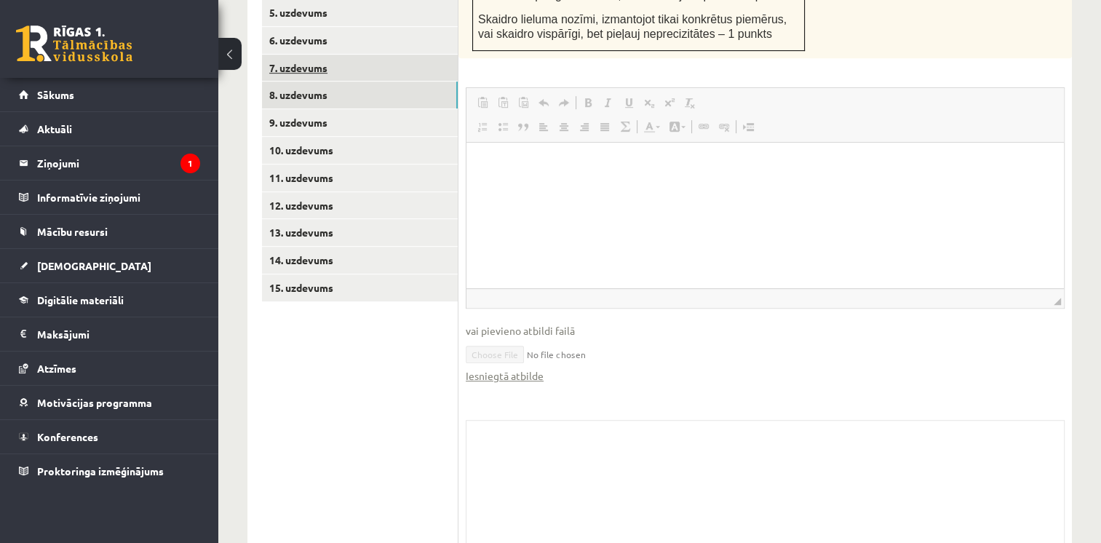
click at [308, 55] on link "7. uzdevums" at bounding box center [360, 68] width 196 height 27
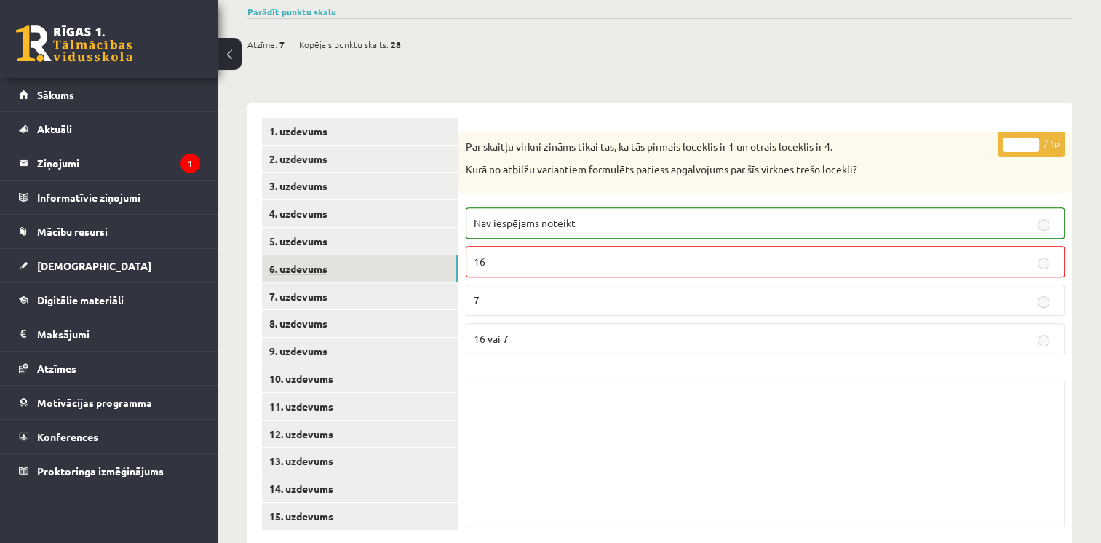
click at [303, 256] on link "6. uzdevums" at bounding box center [360, 269] width 196 height 27
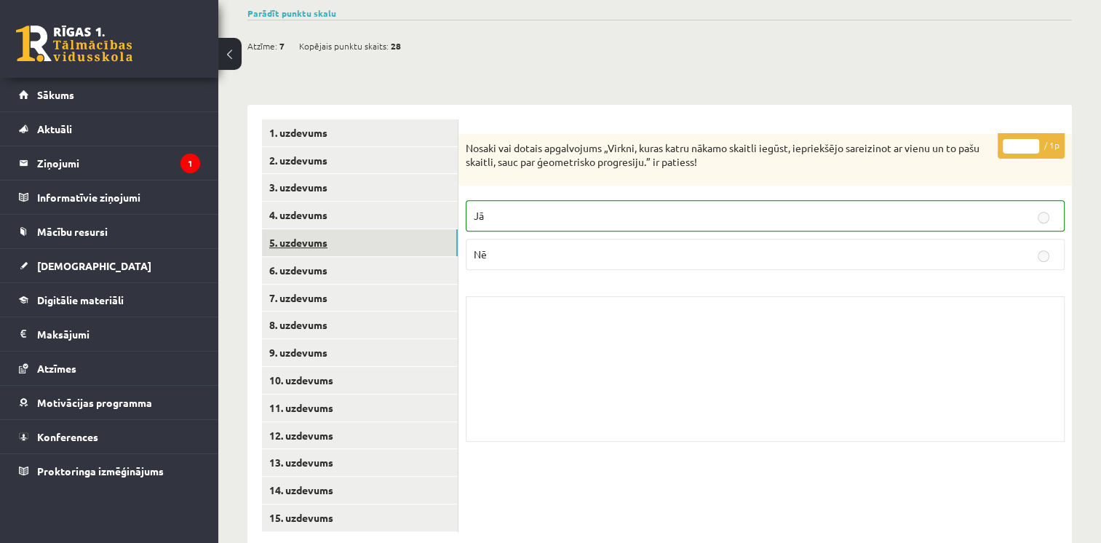
click at [303, 229] on link "5. uzdevums" at bounding box center [360, 242] width 196 height 27
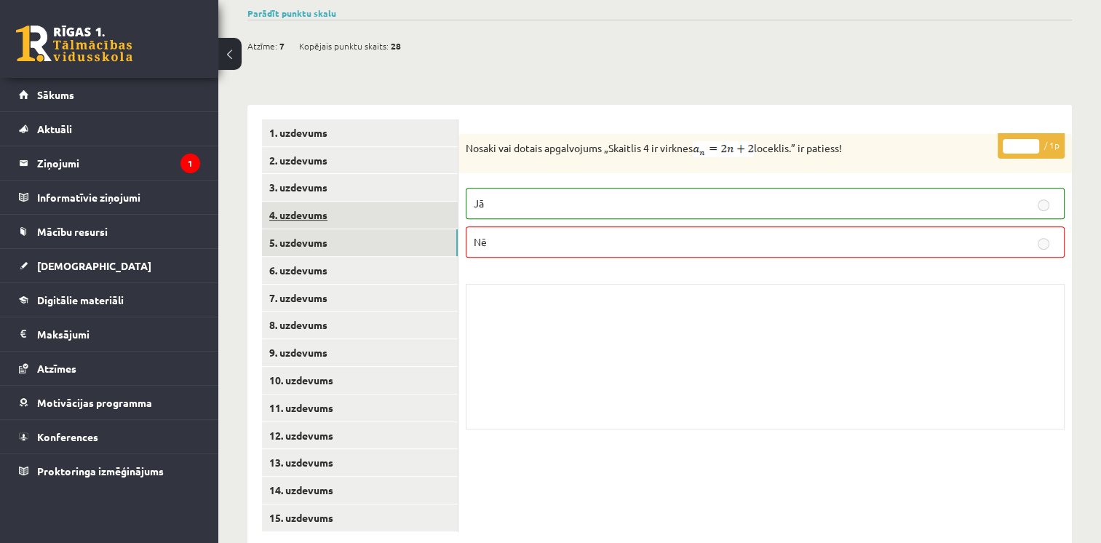
click at [307, 202] on link "4. uzdevums" at bounding box center [360, 215] width 196 height 27
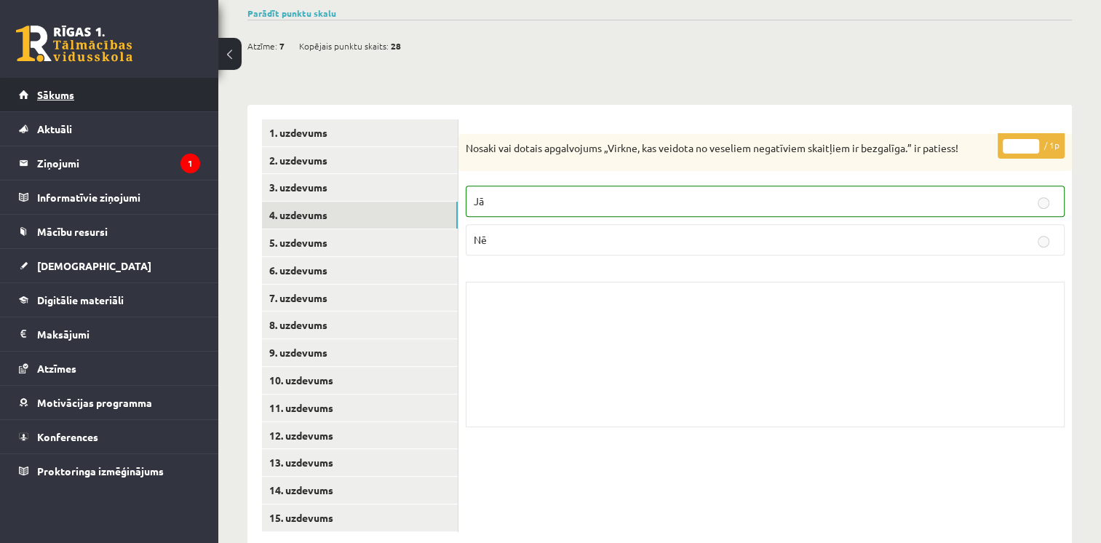
click at [111, 101] on link "Sākums" at bounding box center [109, 94] width 181 height 33
